Goal: Information Seeking & Learning: Find specific page/section

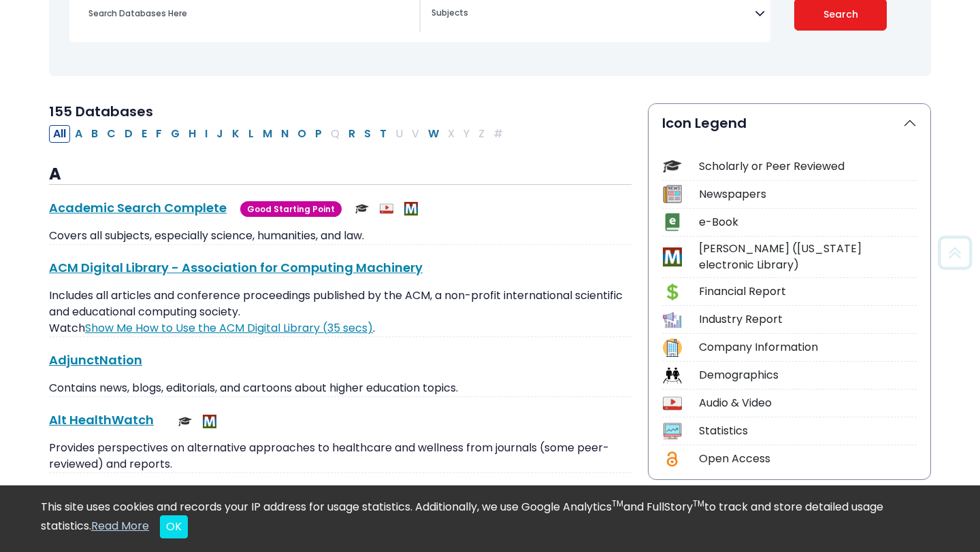
scroll to position [227, 0]
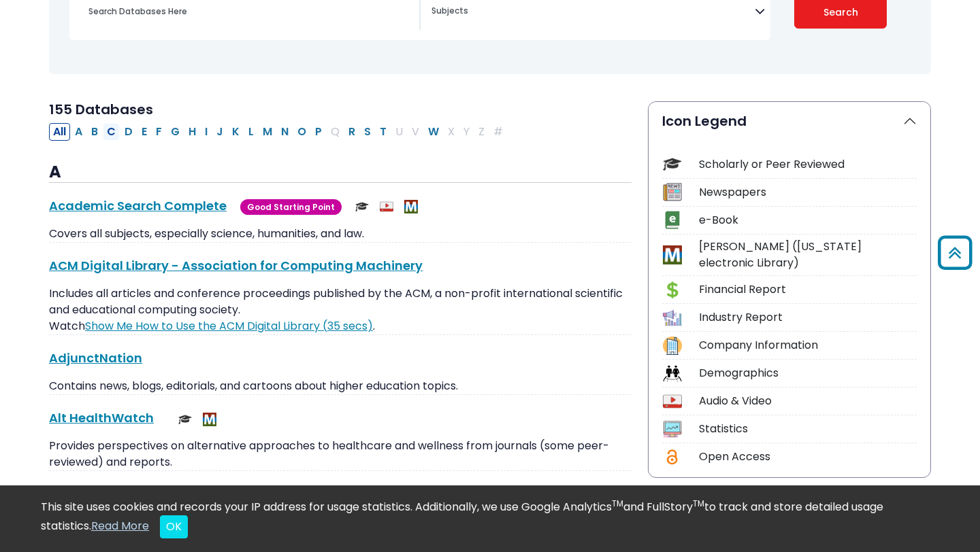
click at [113, 133] on button "C" at bounding box center [111, 132] width 17 height 18
select select "Database Subject Filter"
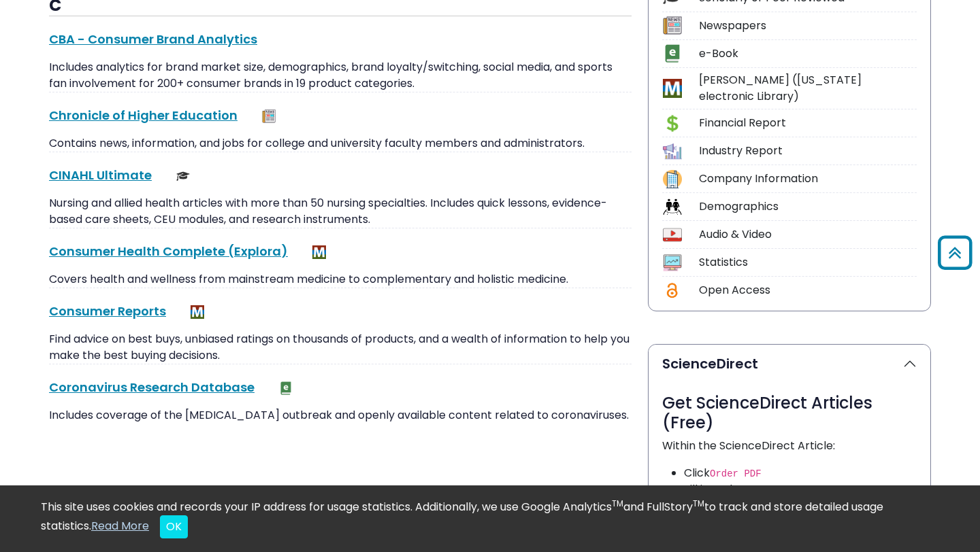
scroll to position [423, 0]
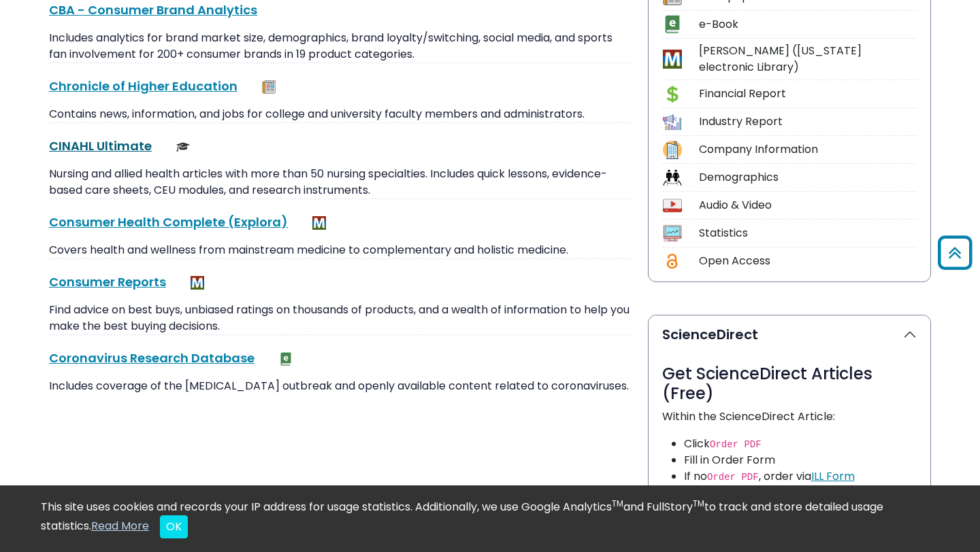
click at [111, 148] on link "CINAHL Ultimate This link opens in a new window" at bounding box center [100, 145] width 103 height 17
click at [65, 139] on link "CINAHL Ultimate This link opens in a new window" at bounding box center [100, 145] width 103 height 17
click at [86, 151] on link "CINAHL Ultimate This link opens in a new window" at bounding box center [100, 145] width 103 height 17
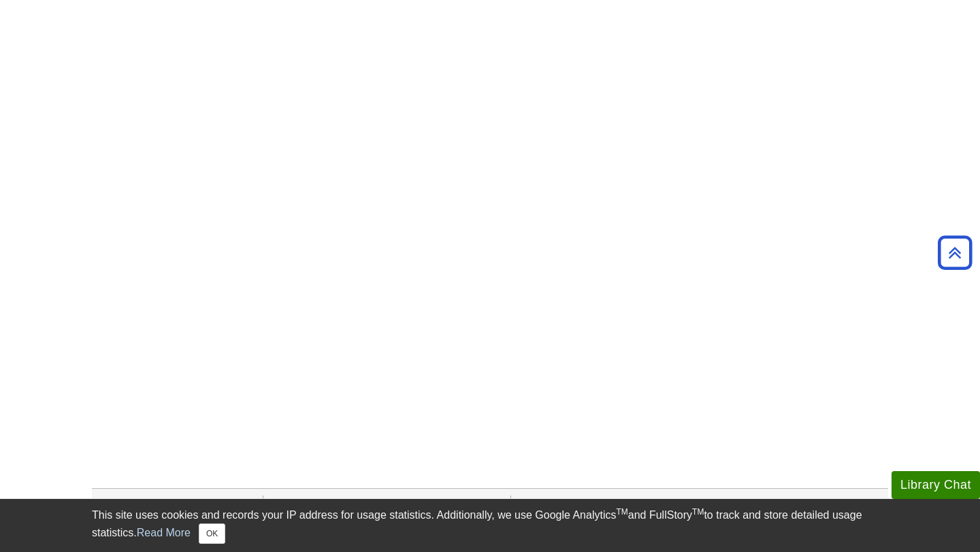
scroll to position [157, 0]
